Goal: Task Accomplishment & Management: Manage account settings

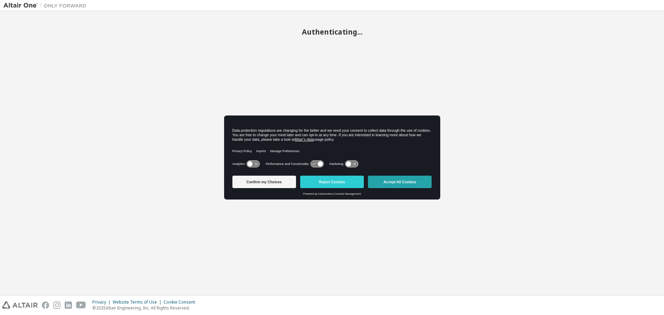
click at [398, 180] on button "Accept All Cookies" at bounding box center [400, 182] width 64 height 12
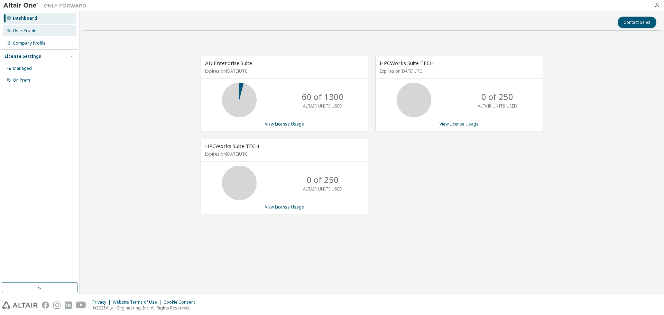
click at [24, 29] on div "User Profile" at bounding box center [25, 31] width 24 height 6
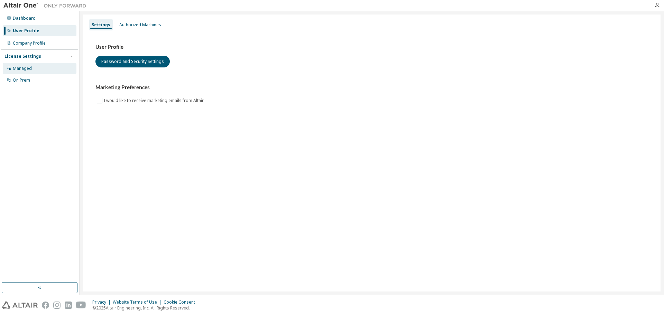
click at [29, 69] on div "Managed" at bounding box center [22, 69] width 19 height 6
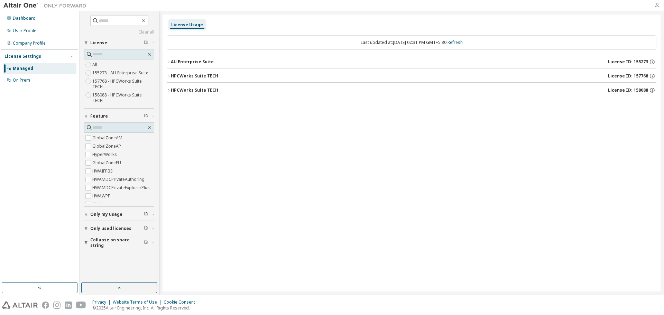
click at [657, 4] on icon "button" at bounding box center [657, 5] width 6 height 6
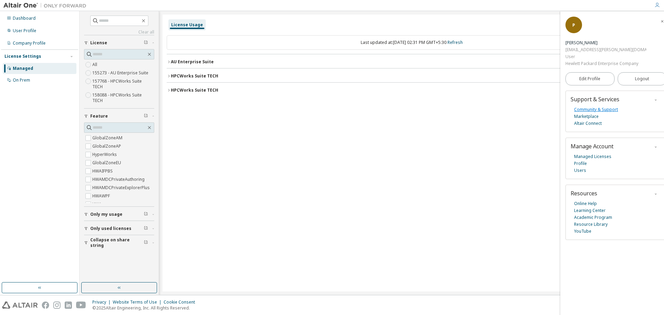
click at [607, 110] on link "Community & Support" at bounding box center [596, 109] width 44 height 7
click at [636, 80] on span "Logout" at bounding box center [642, 78] width 14 height 7
